Goal: Navigation & Orientation: Find specific page/section

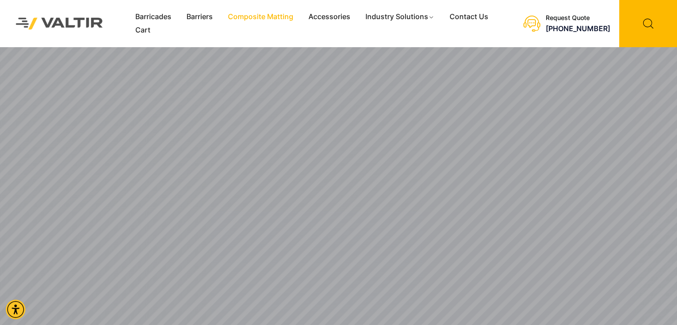
click at [283, 18] on link "Composite Matting" at bounding box center [260, 16] width 81 height 13
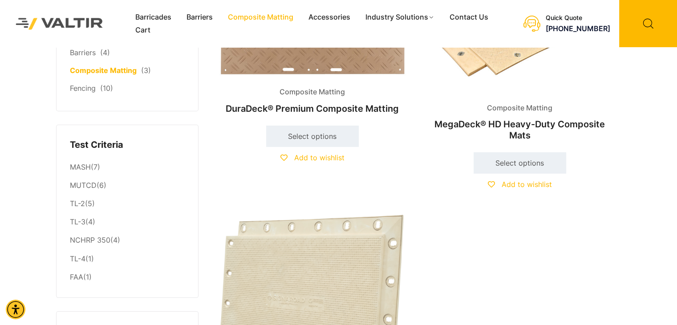
scroll to position [60, 0]
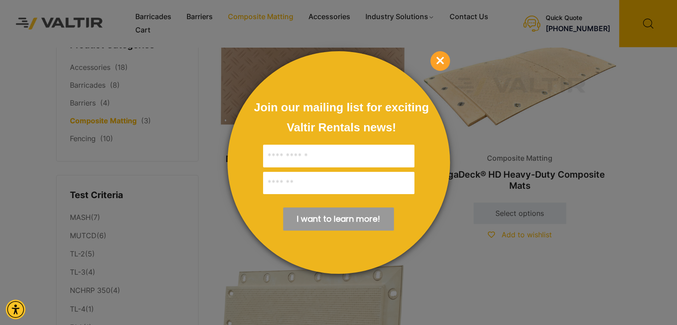
click at [442, 66] on span "×" at bounding box center [440, 61] width 20 height 20
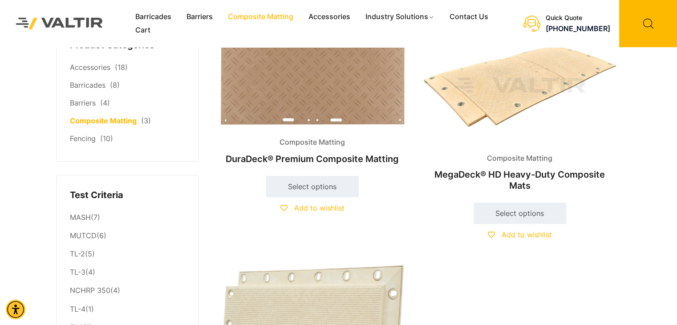
scroll to position [0, 0]
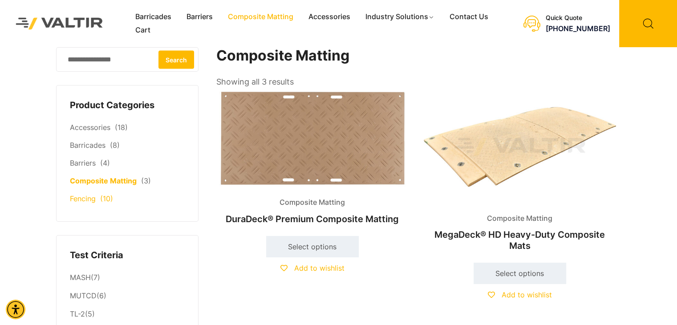
click at [81, 198] on link "Fencing" at bounding box center [83, 198] width 26 height 9
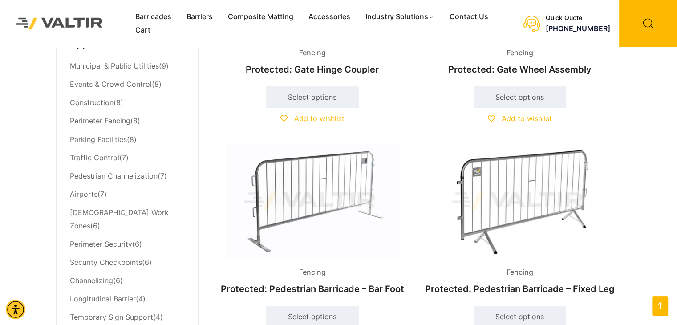
scroll to position [109, 0]
